Goal: Task Accomplishment & Management: Complete application form

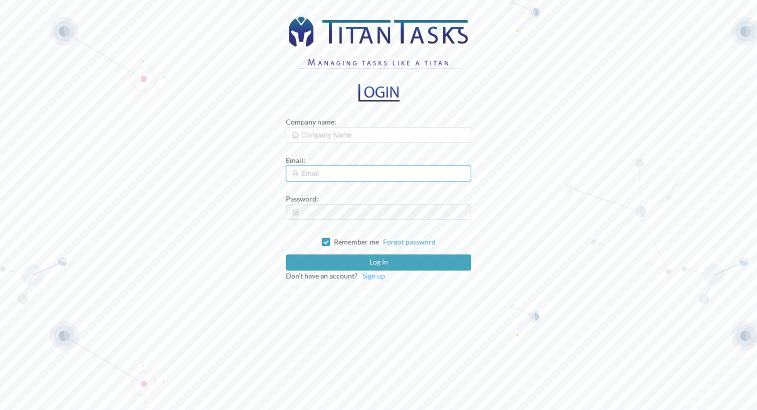
type input "[EMAIL_ADDRESS][DOMAIN_NAME]"
click at [374, 275] on span "Sign up" at bounding box center [373, 276] width 23 height 9
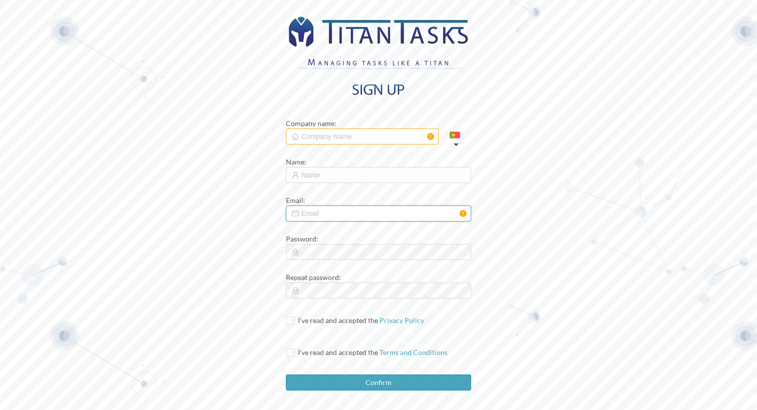
type input "[EMAIL_ADDRESS][DOMAIN_NAME]"
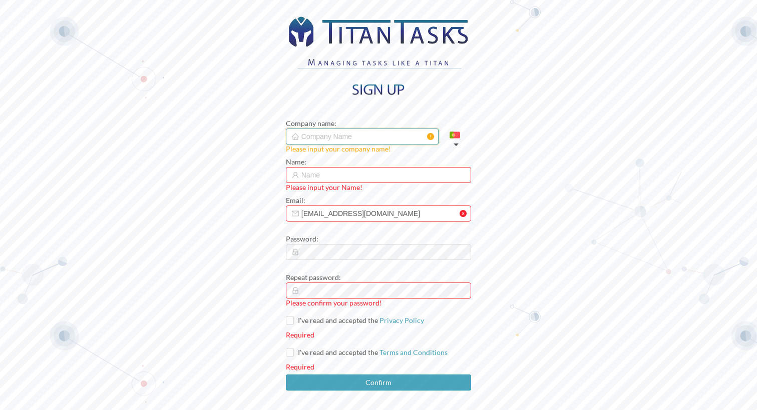
click at [315, 134] on input "text" at bounding box center [362, 137] width 153 height 16
click at [317, 138] on input "Identipor" at bounding box center [362, 137] width 153 height 16
type input "Identipor"
click at [325, 175] on input "text" at bounding box center [379, 175] width 186 height 16
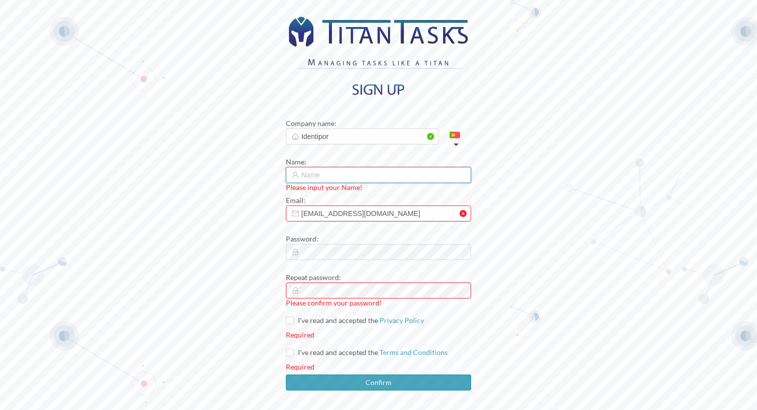
type input "[PERSON_NAME]"
click at [394, 215] on input "[EMAIL_ADDRESS][DOMAIN_NAME]" at bounding box center [379, 214] width 186 height 16
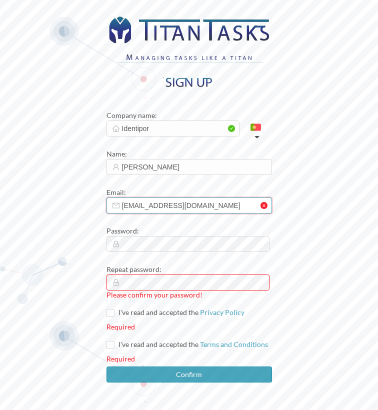
paste input "elder.[PERSON_NAME]@identipor"
type input "[EMAIL_ADDRESS][PERSON_NAME][DOMAIN_NAME]"
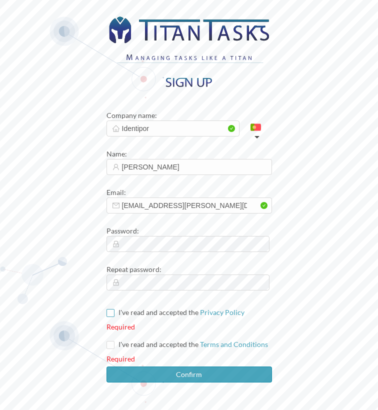
click at [114, 312] on input "I've read and accepted the Privacy Policy" at bounding box center [110, 312] width 7 height 7
checkbox input "true"
click at [114, 344] on input "I've read and accepted the Terms and Conditions" at bounding box center [110, 344] width 7 height 7
checkbox input "true"
click at [65, 291] on div "Company name : Identipor Name : [PERSON_NAME] Email : [EMAIL_ADDRESS][PERSON_NA…" at bounding box center [189, 205] width 378 height 410
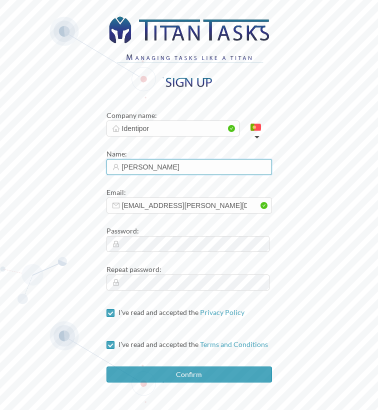
click at [154, 168] on input "[PERSON_NAME]" at bounding box center [190, 167] width 166 height 16
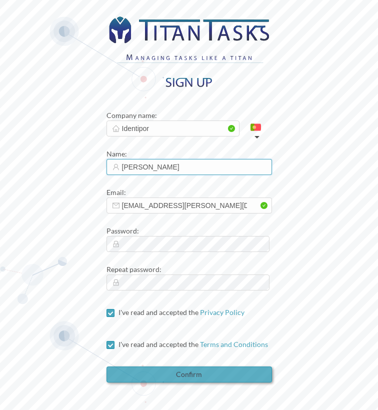
type input "[PERSON_NAME]"
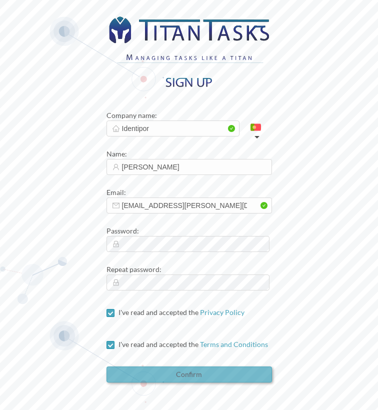
click at [186, 374] on button "Confirm" at bounding box center [190, 375] width 166 height 16
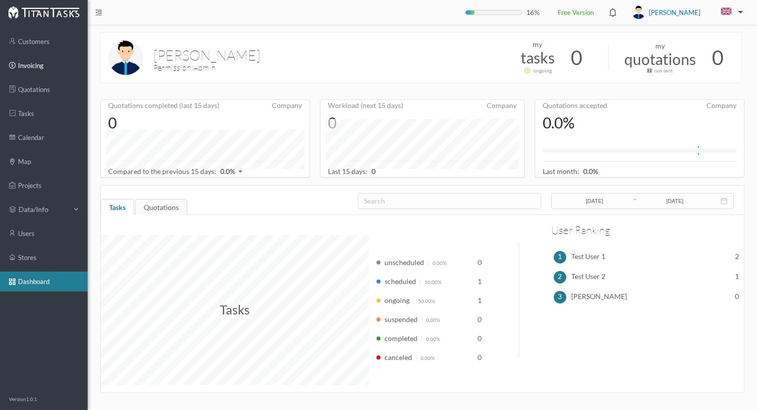
click at [33, 66] on link "invoicing" at bounding box center [44, 66] width 88 height 20
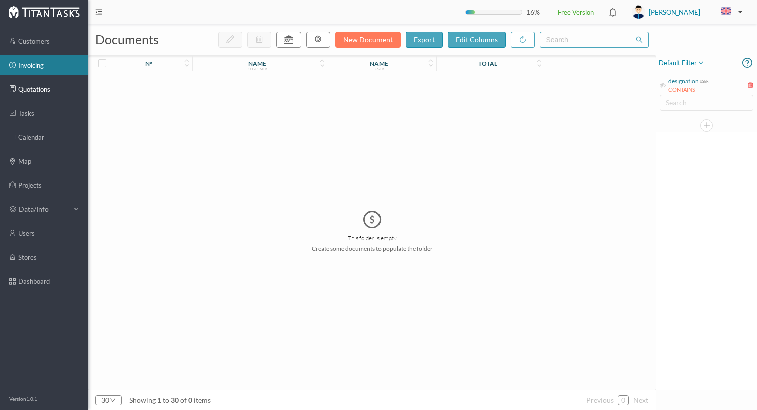
click at [37, 87] on link "quotations" at bounding box center [44, 90] width 88 height 20
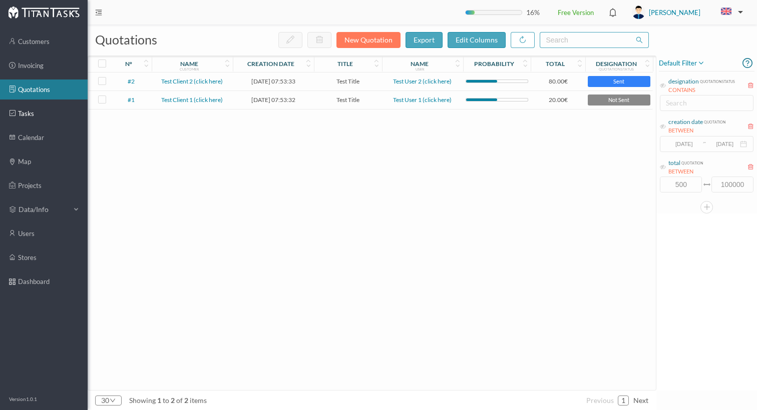
click at [31, 115] on link "tasks" at bounding box center [44, 114] width 88 height 20
